Goal: Book appointment/travel/reservation

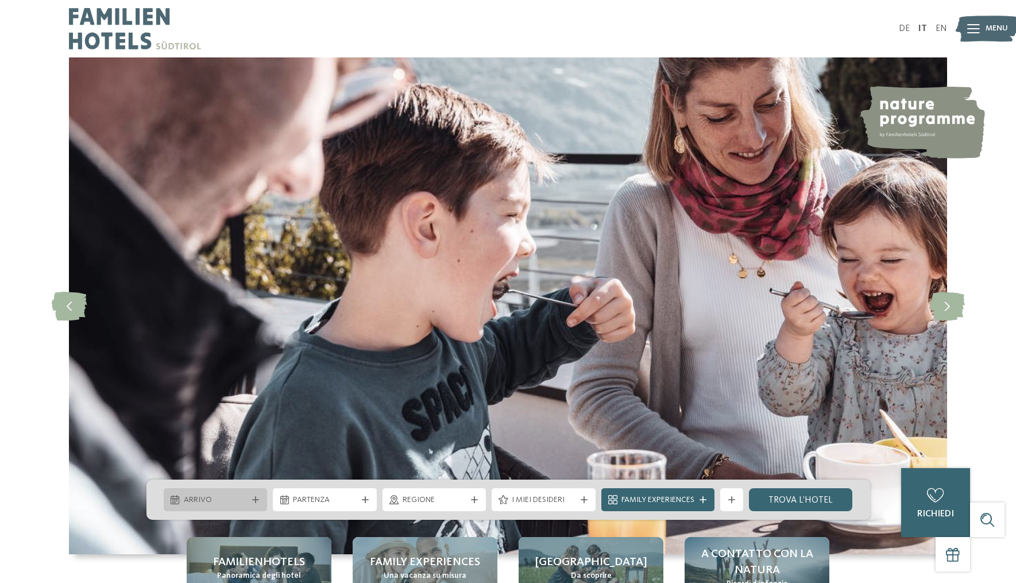
click at [225, 500] on span "Arrivo" at bounding box center [216, 500] width 64 height 11
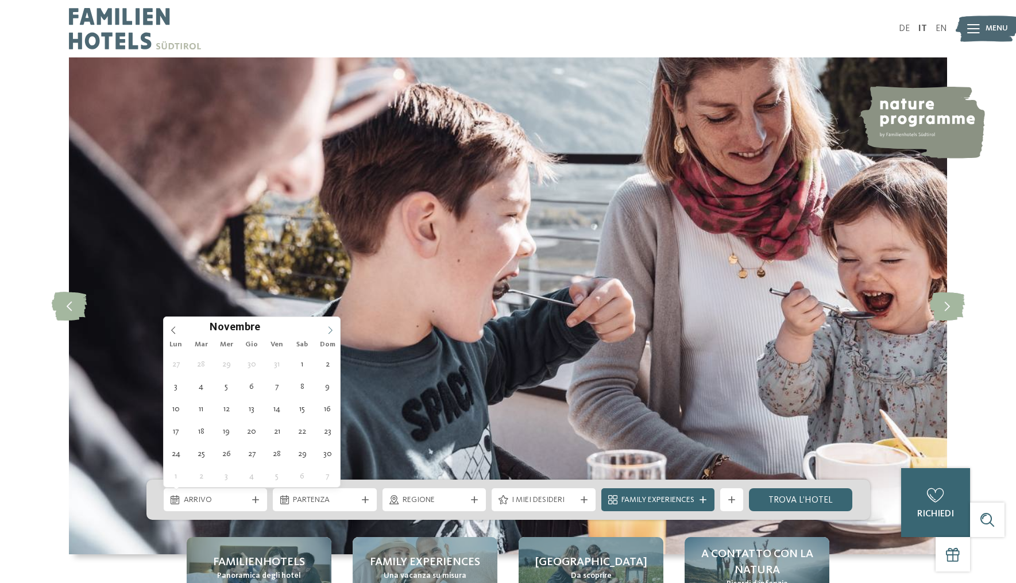
click at [329, 326] on icon at bounding box center [330, 330] width 8 height 8
click at [329, 330] on icon at bounding box center [330, 330] width 8 height 8
type input "****"
click at [175, 331] on icon at bounding box center [173, 330] width 8 height 8
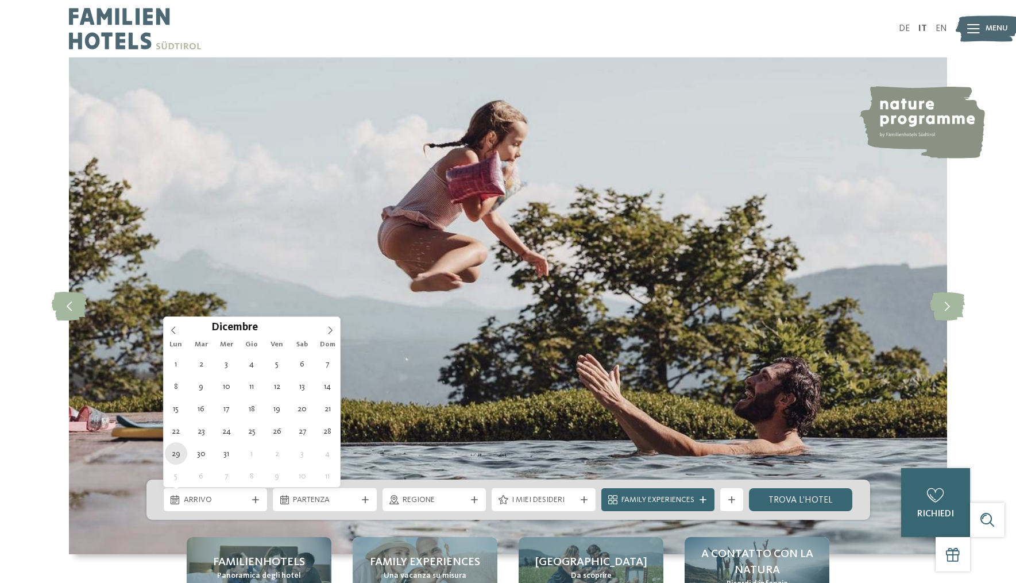
type div "29.12.2025"
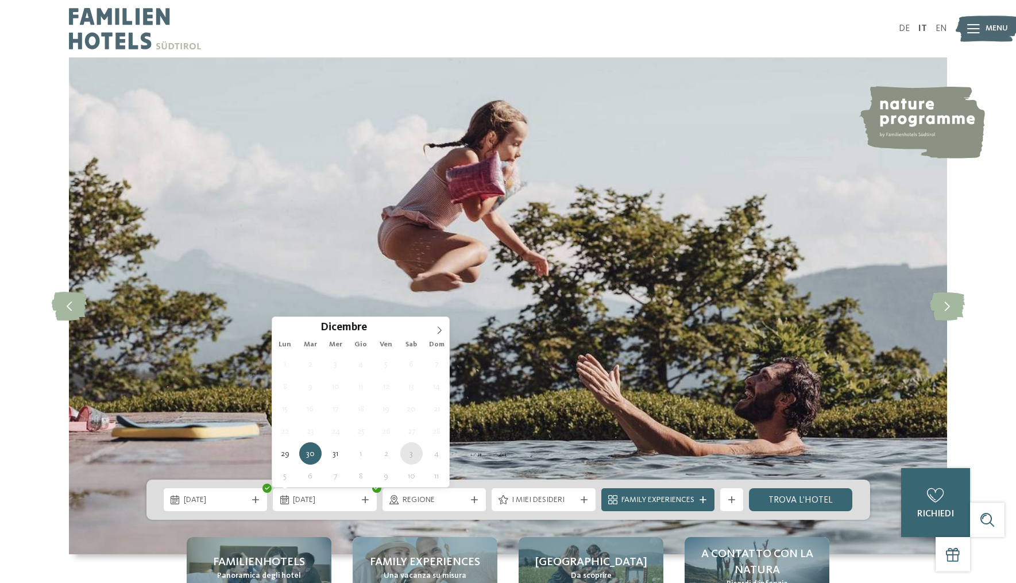
type div "03.01.2026"
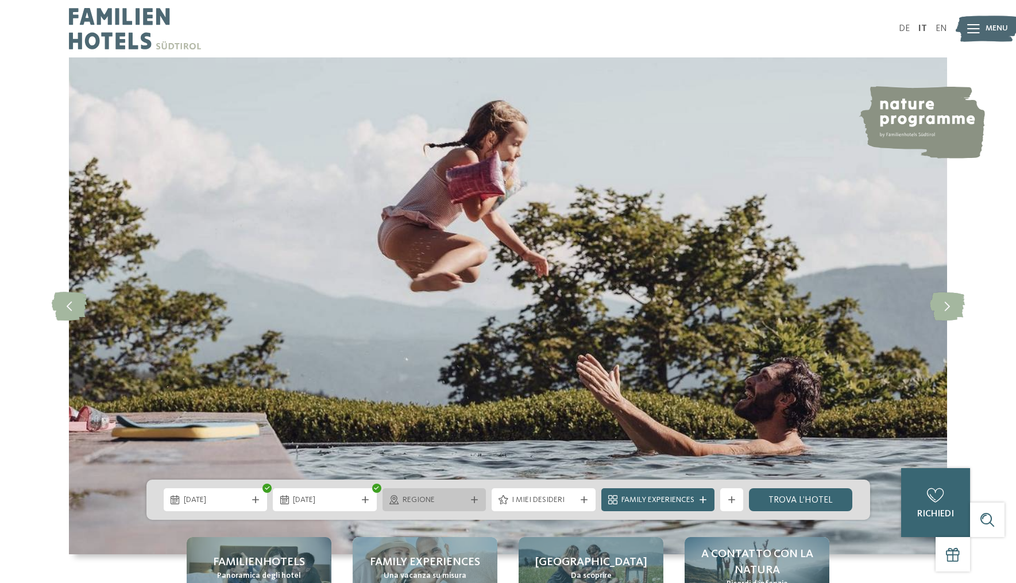
click at [471, 502] on icon at bounding box center [474, 499] width 7 height 7
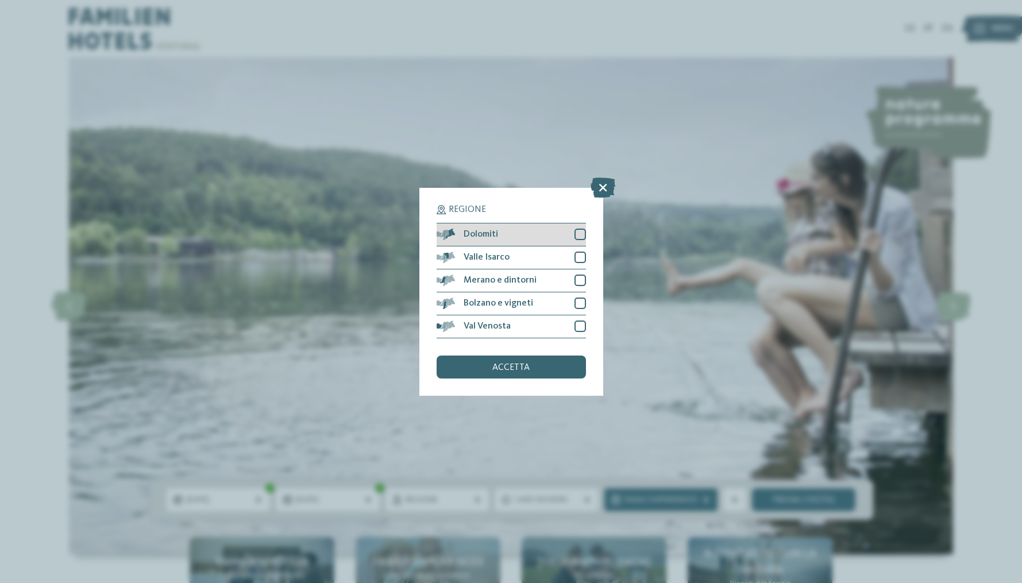
click at [576, 229] on div at bounding box center [580, 234] width 11 height 11
click at [576, 231] on icon at bounding box center [579, 234] width 7 height 7
click at [610, 177] on icon at bounding box center [603, 187] width 25 height 20
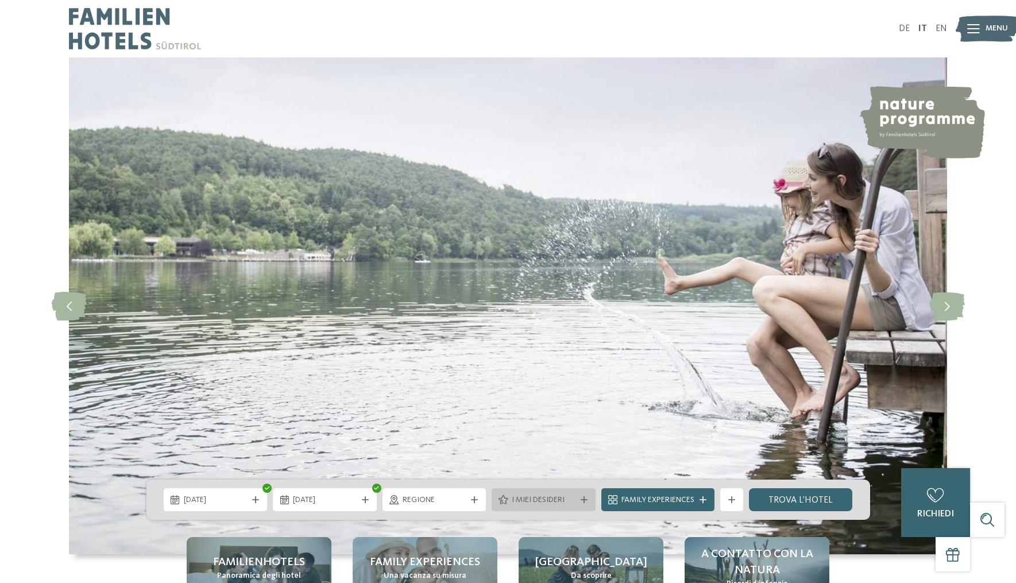
click at [568, 499] on span "I miei desideri" at bounding box center [544, 500] width 64 height 11
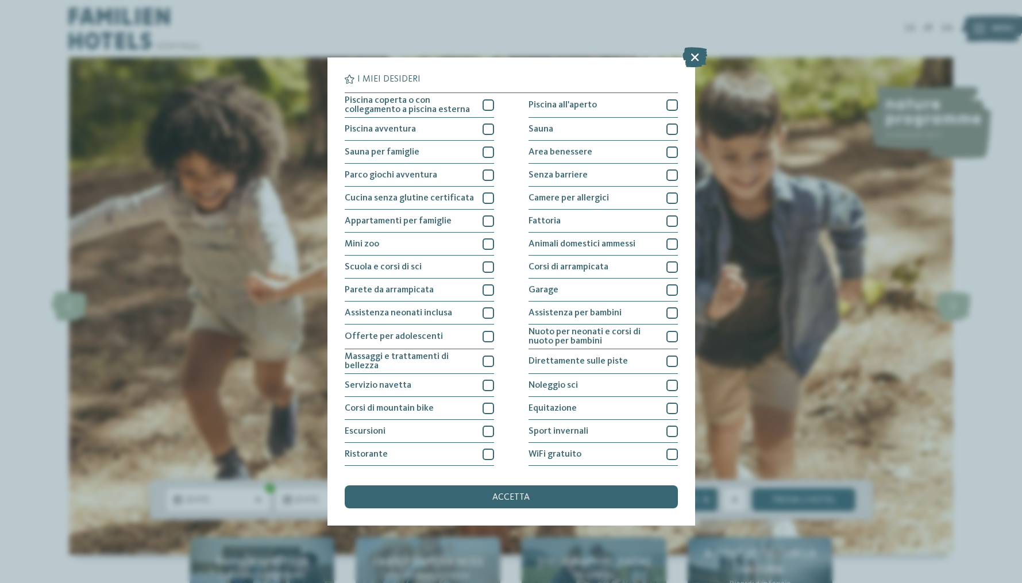
click at [568, 499] on span "I miei desideri" at bounding box center [547, 500] width 64 height 11
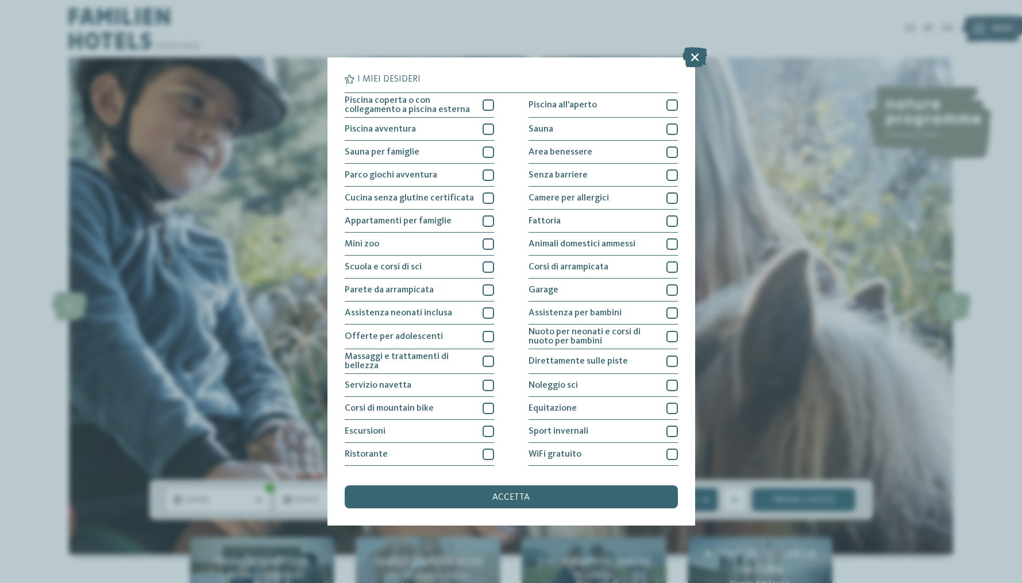
click at [700, 502] on div "Family Experiences" at bounding box center [661, 500] width 79 height 13
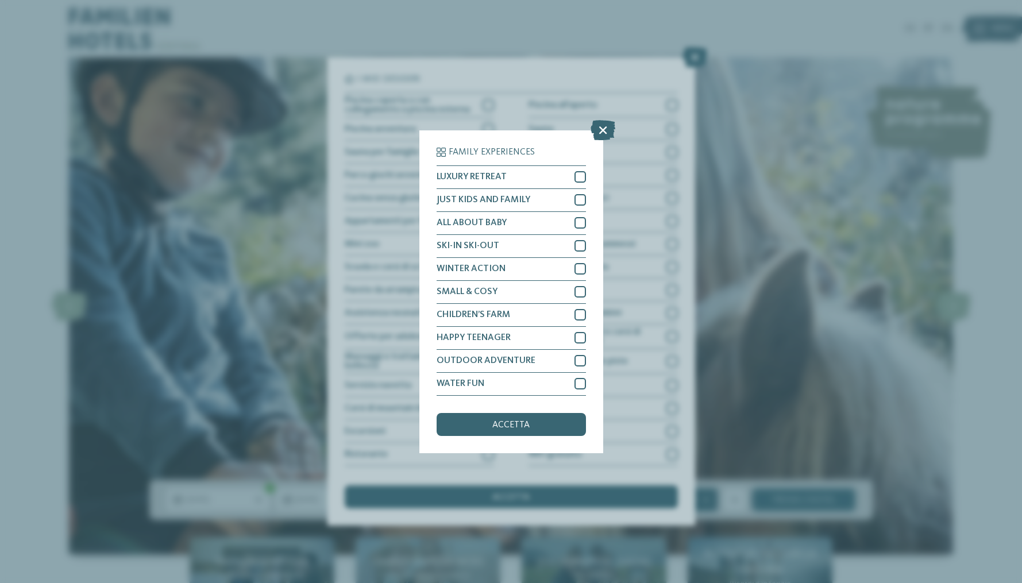
click at [699, 500] on div "Family Experiences" at bounding box center [661, 500] width 79 height 13
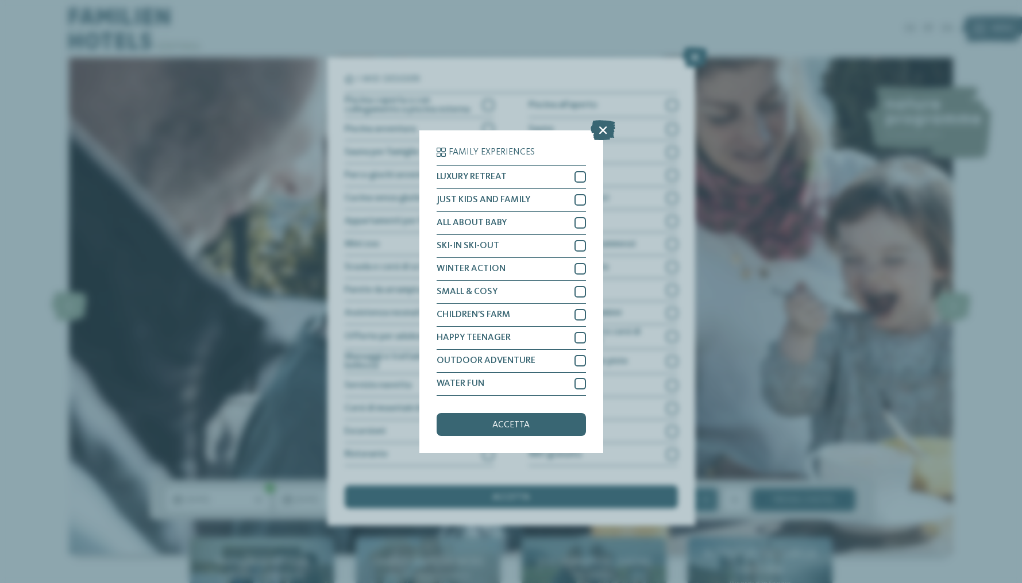
click at [809, 498] on link "trova l’hotel" at bounding box center [804, 499] width 104 height 23
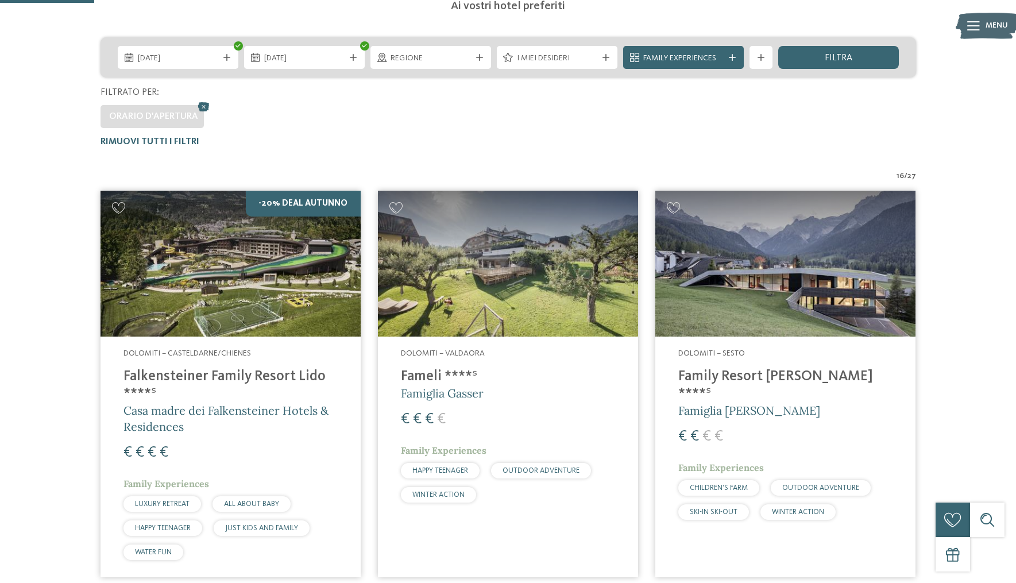
scroll to position [261, 0]
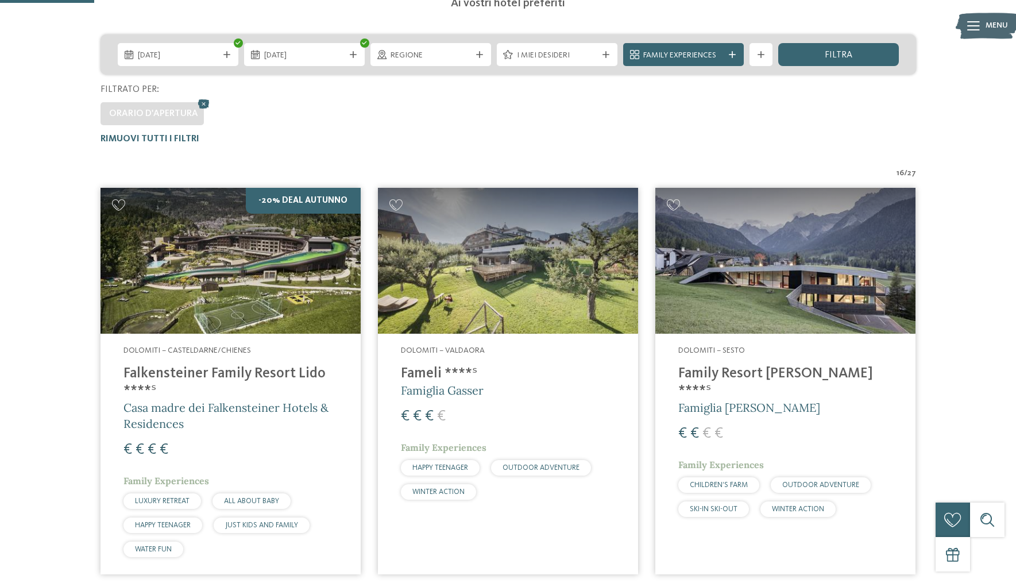
click at [727, 400] on span "Famiglia [PERSON_NAME]" at bounding box center [750, 407] width 142 height 14
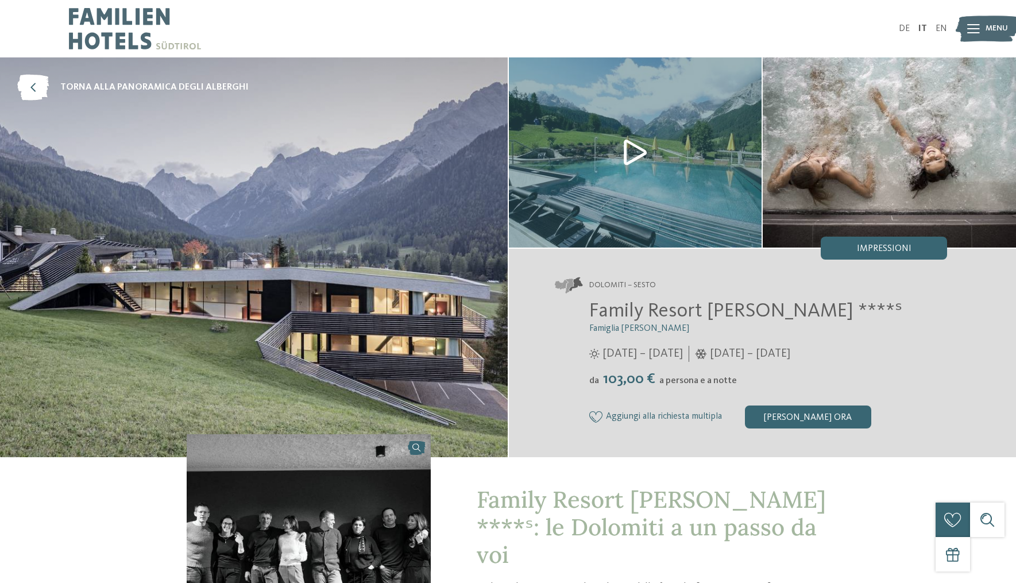
click at [704, 188] on img at bounding box center [635, 152] width 253 height 190
